Goal: Information Seeking & Learning: Learn about a topic

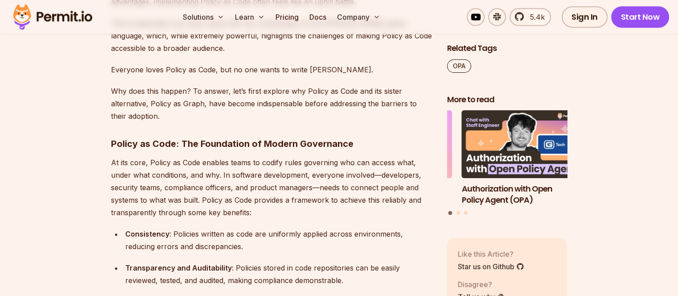
scroll to position [580, 0]
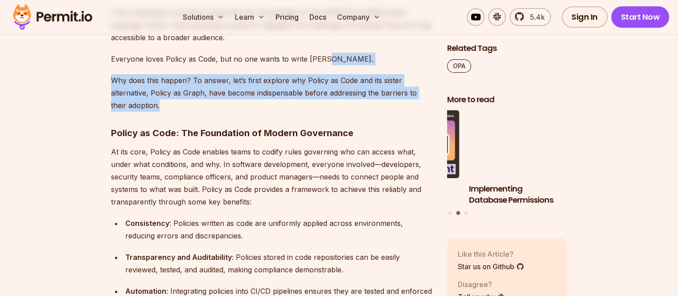
drag, startPoint x: 301, startPoint y: 99, endPoint x: 348, endPoint y: 57, distance: 63.1
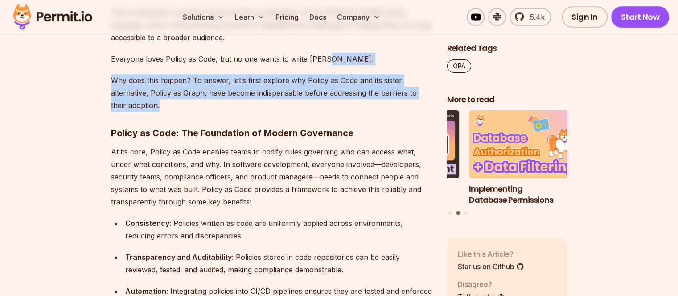
click at [348, 57] on p "Everyone loves Policy as Code, but no one wants to write [PERSON_NAME]." at bounding box center [272, 59] width 322 height 12
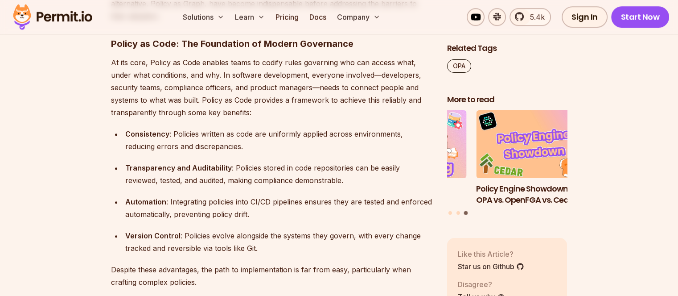
scroll to position [713, 0]
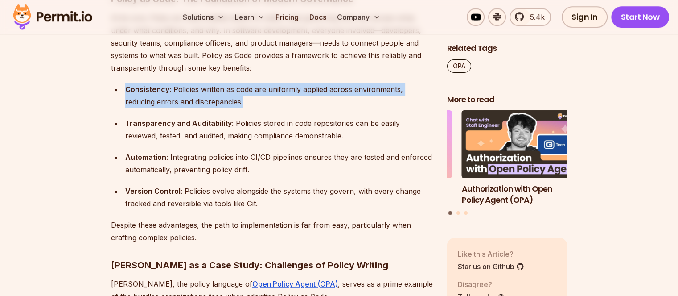
drag, startPoint x: 337, startPoint y: 98, endPoint x: 338, endPoint y: 78, distance: 19.2
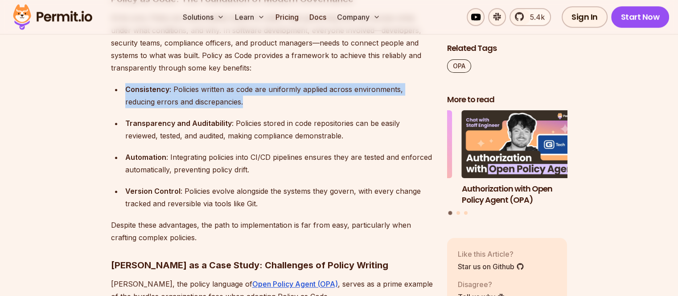
drag, startPoint x: 338, startPoint y: 78, endPoint x: 346, endPoint y: 106, distance: 28.8
click at [346, 106] on div "Consistency : Policies written as code are uniformly applied across environment…" at bounding box center [279, 95] width 308 height 25
drag, startPoint x: 346, startPoint y: 106, endPoint x: 339, endPoint y: 71, distance: 35.5
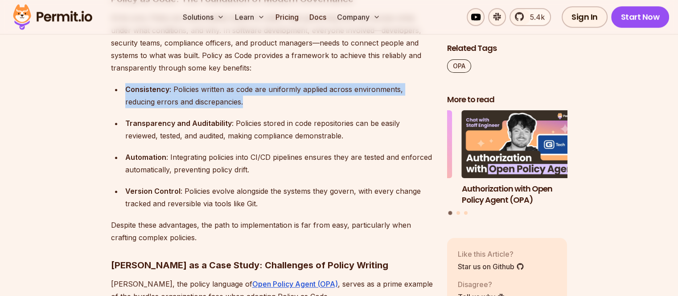
click at [339, 71] on p "At its core, Policy as Code enables teams to codify rules governing who can acc…" at bounding box center [272, 43] width 322 height 62
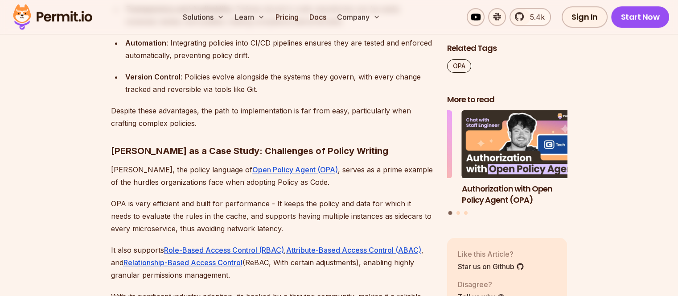
scroll to position [847, 0]
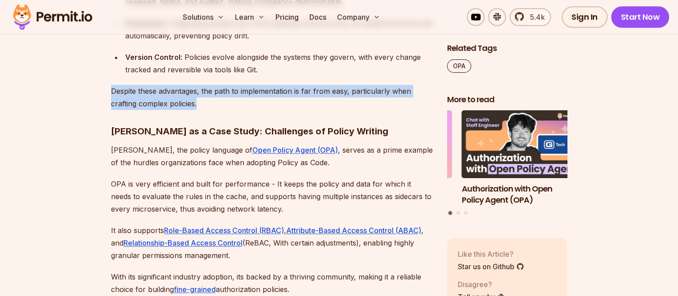
drag, startPoint x: 358, startPoint y: 86, endPoint x: 358, endPoint y: 74, distance: 11.1
click at [358, 74] on div "Version Control : Policies evolve alongside the systems they govern, with every…" at bounding box center [279, 63] width 308 height 25
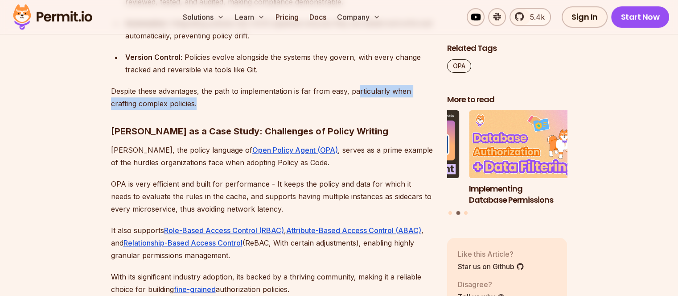
drag, startPoint x: 360, startPoint y: 81, endPoint x: 364, endPoint y: 107, distance: 26.2
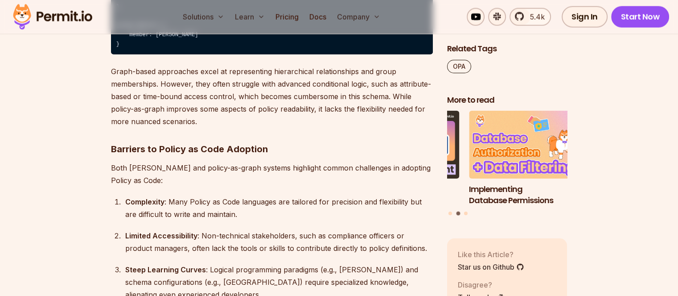
scroll to position [2140, 0]
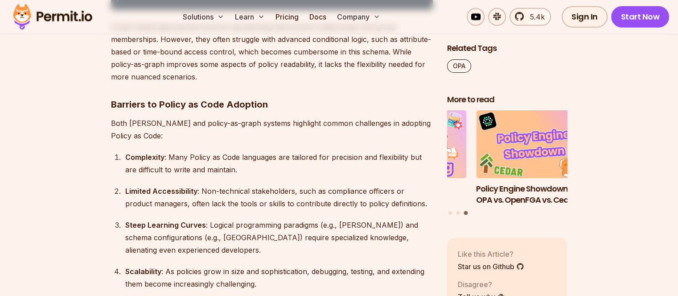
drag, startPoint x: 396, startPoint y: 87, endPoint x: 394, endPoint y: 70, distance: 17.5
drag, startPoint x: 393, startPoint y: 101, endPoint x: 398, endPoint y: 66, distance: 36.1
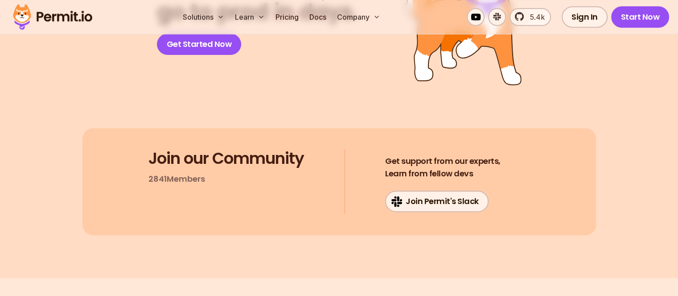
scroll to position [3745, 0]
